Goal: Find contact information: Find contact information

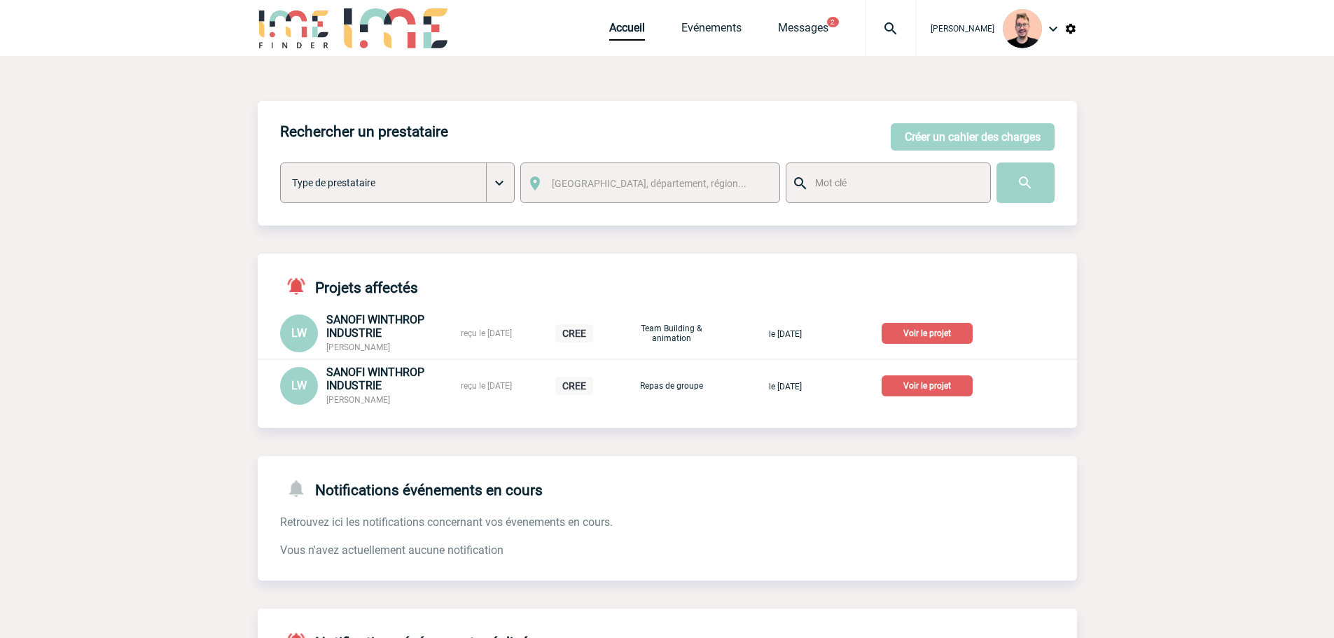
click at [865, 30] on img at bounding box center [890, 28] width 50 height 17
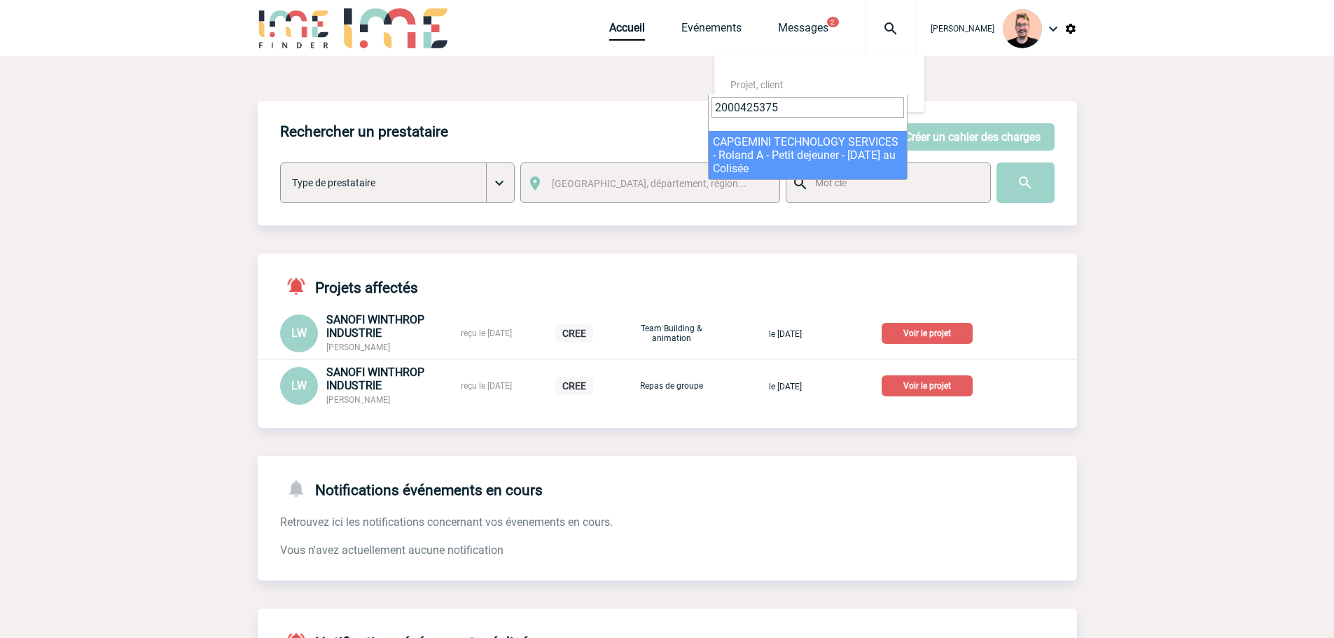
type input "2000425375"
select select "24876"
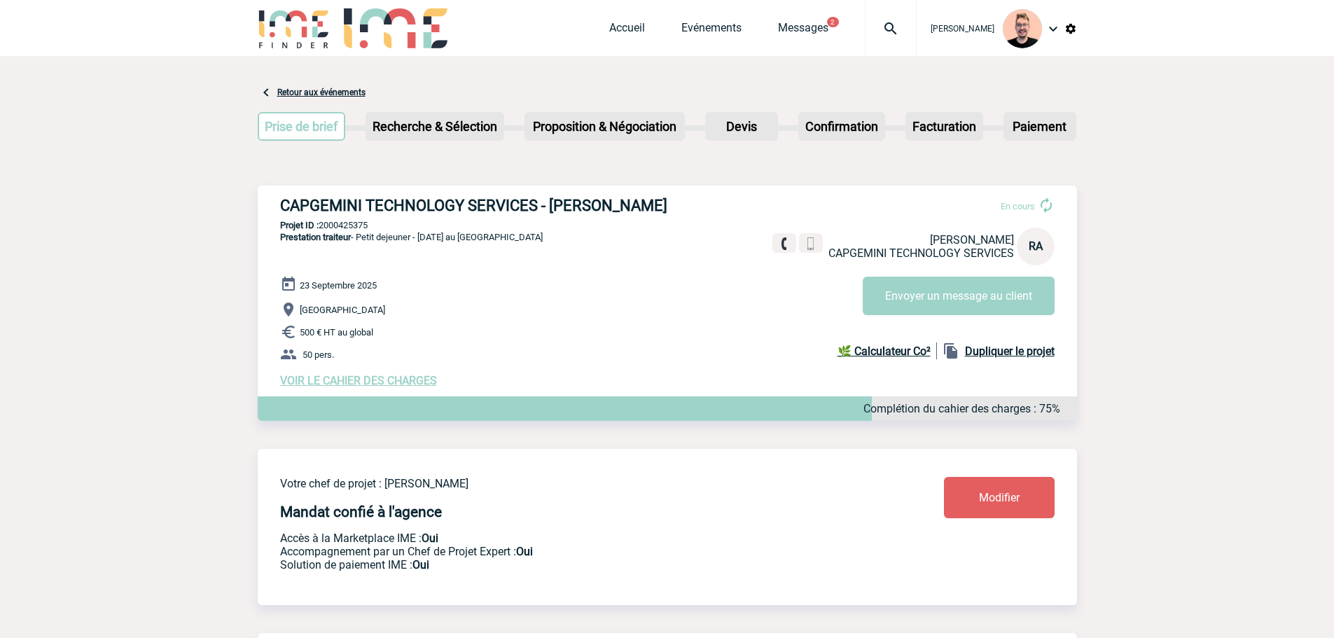
click at [569, 208] on h3 "CAPGEMINI TECHNOLOGY SERVICES - Roland AYINDA" at bounding box center [490, 206] width 420 height 18
copy h3 "Roland"
click at [623, 197] on h3 "CAPGEMINI TECHNOLOGY SERVICES - Roland AYINDA" at bounding box center [490, 206] width 420 height 18
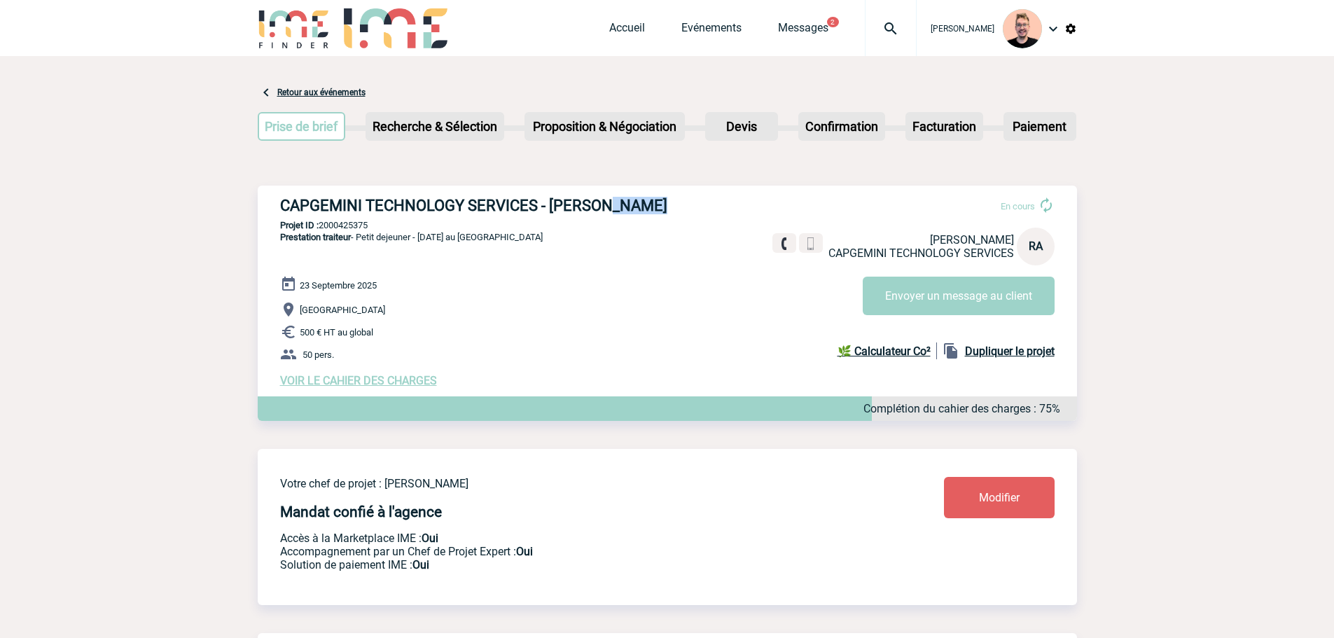
copy h3 "AYINDA"
click at [553, 204] on h3 "CAPGEMINI TECHNOLOGY SERVICES - Roland AYINDA" at bounding box center [490, 206] width 420 height 18
drag, startPoint x: 550, startPoint y: 204, endPoint x: 658, endPoint y: 209, distance: 108.6
click at [658, 209] on h3 "CAPGEMINI TECHNOLOGY SERVICES - Roland AYINDA" at bounding box center [490, 206] width 420 height 18
click at [543, 197] on div "CAPGEMINI TECHNOLOGY SERVICES - Roland AYINDA En cours Roland AYINDA CAPGEMINI …" at bounding box center [667, 292] width 819 height 213
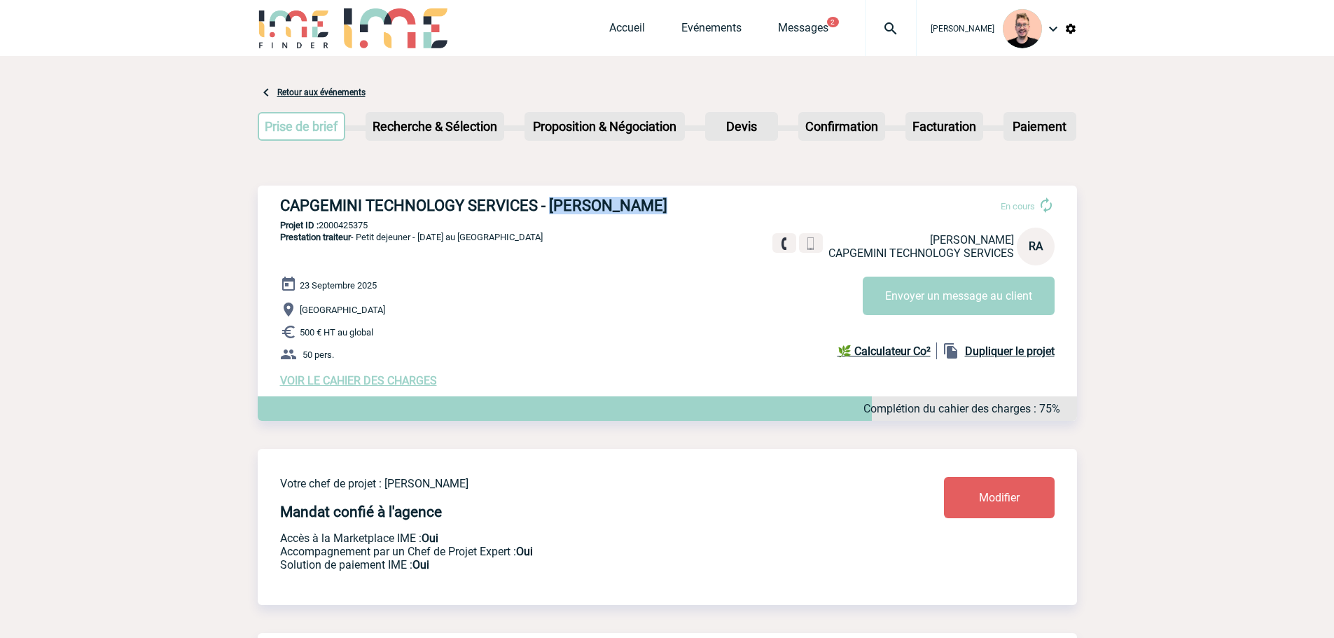
drag, startPoint x: 549, startPoint y: 201, endPoint x: 657, endPoint y: 214, distance: 108.6
click at [657, 214] on h3 "CAPGEMINI TECHNOLOGY SERVICES - Roland AYINDA" at bounding box center [490, 206] width 420 height 18
copy h3 "Roland AYINDA"
